Goal: Information Seeking & Learning: Learn about a topic

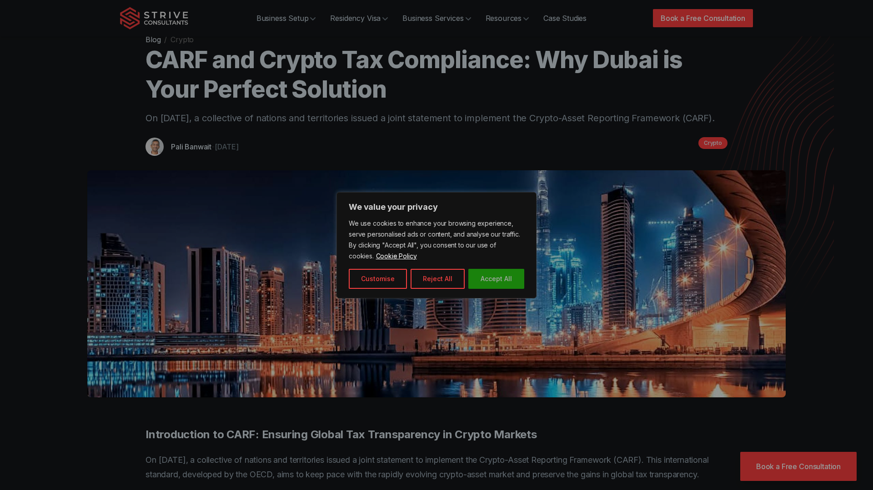
click at [493, 282] on button "Accept All" at bounding box center [496, 279] width 56 height 20
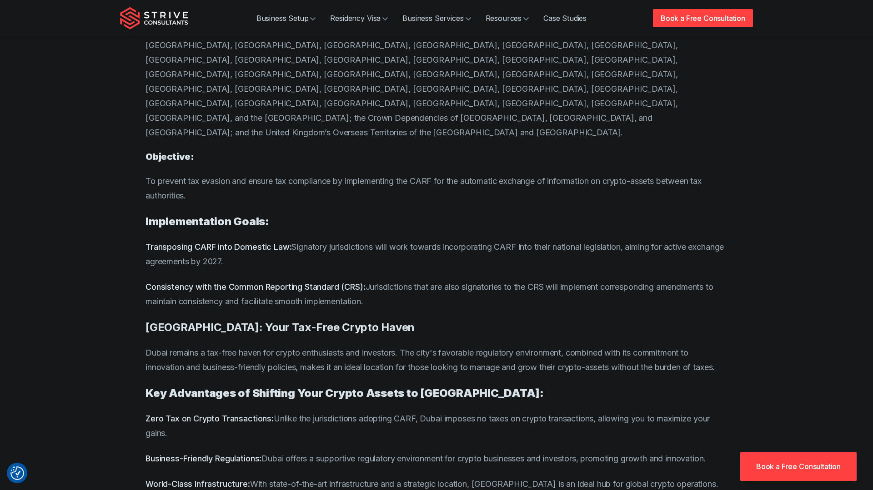
scroll to position [572, 0]
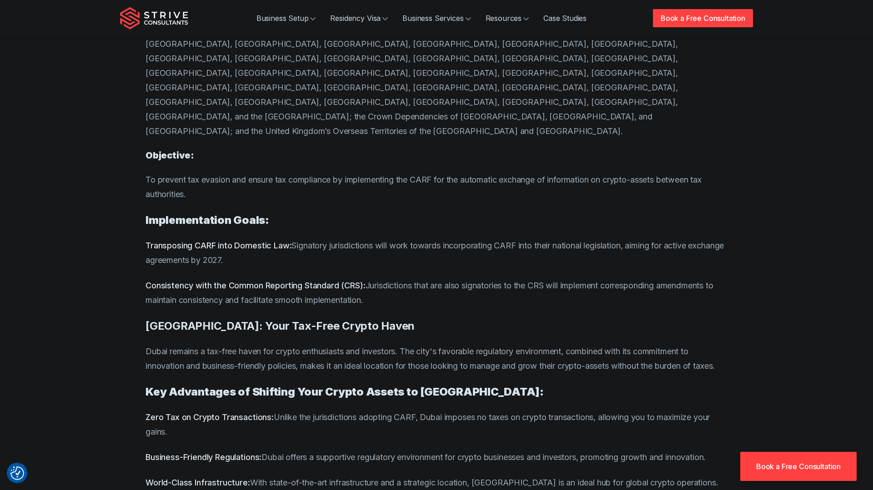
click at [223, 345] on p "Dubai remains a tax-free haven for crypto enthusiasts and investors. The city's…" at bounding box center [436, 359] width 582 height 29
drag, startPoint x: 223, startPoint y: 325, endPoint x: 412, endPoint y: 328, distance: 188.6
click at [412, 345] on p "Dubai remains a tax-free haven for crypto enthusiasts and investors. The city's…" at bounding box center [436, 359] width 582 height 29
click at [431, 345] on p "Dubai remains a tax-free haven for crypto enthusiasts and investors. The city's…" at bounding box center [436, 359] width 582 height 29
click at [430, 345] on p "Dubai remains a tax-free haven for crypto enthusiasts and investors. The city's…" at bounding box center [436, 359] width 582 height 29
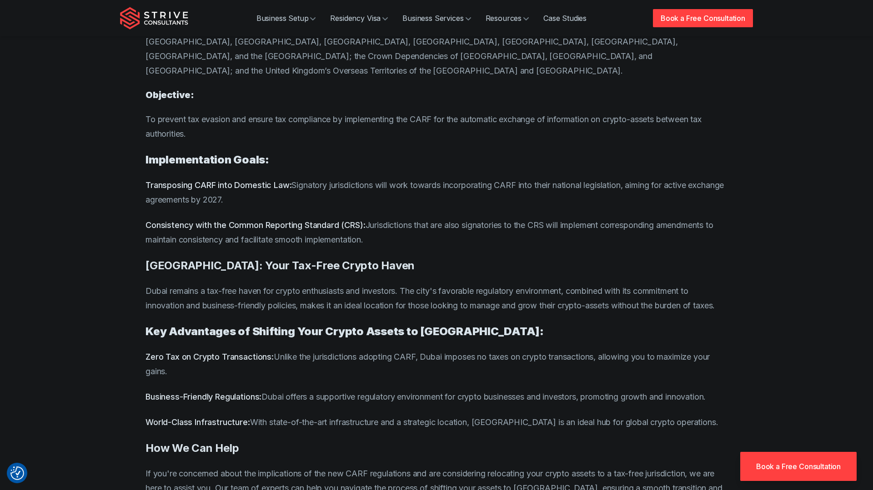
scroll to position [641, 0]
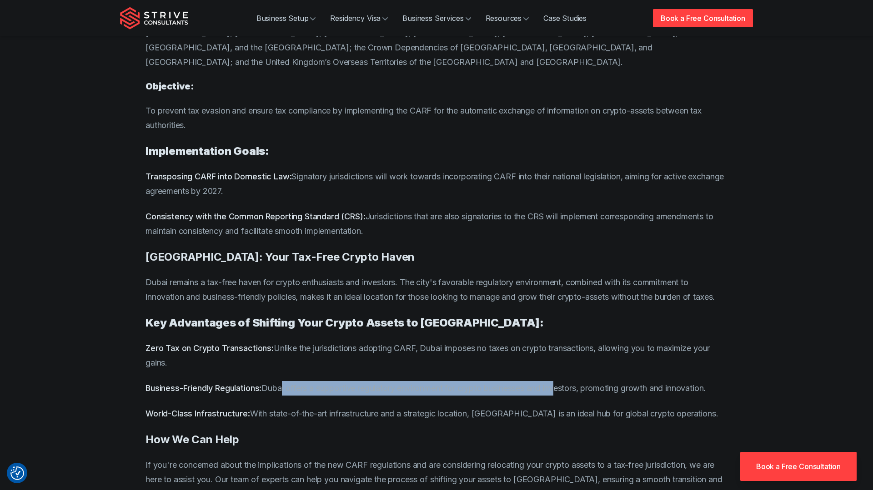
drag, startPoint x: 283, startPoint y: 375, endPoint x: 564, endPoint y: 369, distance: 281.0
click at [564, 381] on p "Business-Friendly Regulations: [GEOGRAPHIC_DATA] offers a supportive regulatory…" at bounding box center [436, 388] width 582 height 15
click at [432, 341] on p "Zero Tax on Crypto Transactions: Unlike the jurisdictions adopting CARF, Dubai …" at bounding box center [436, 355] width 582 height 29
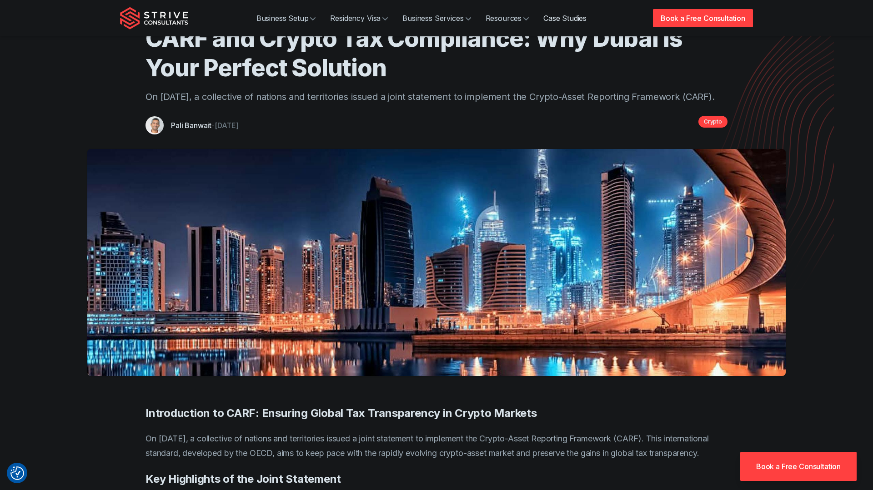
scroll to position [0, 0]
